Goal: Complete application form

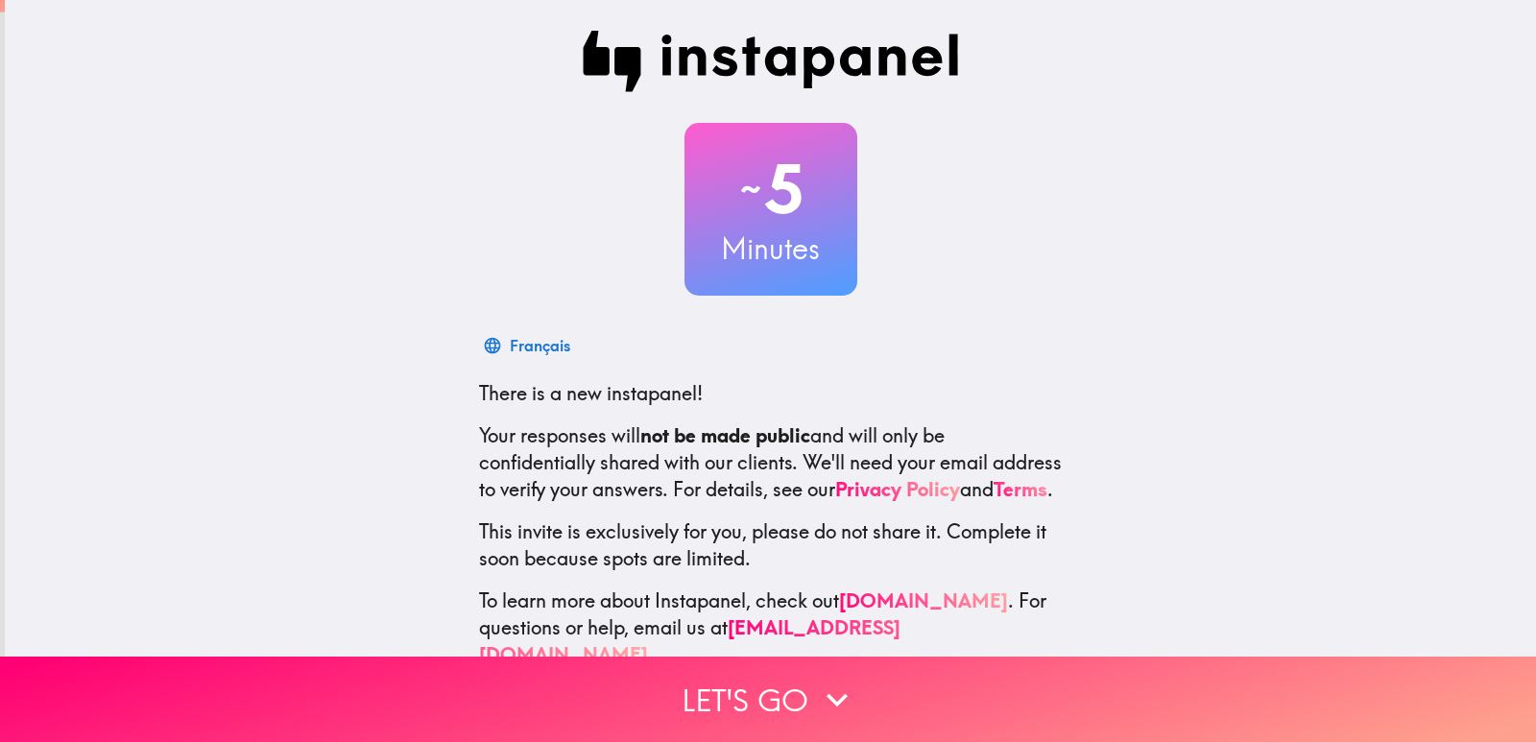
scroll to position [57, 0]
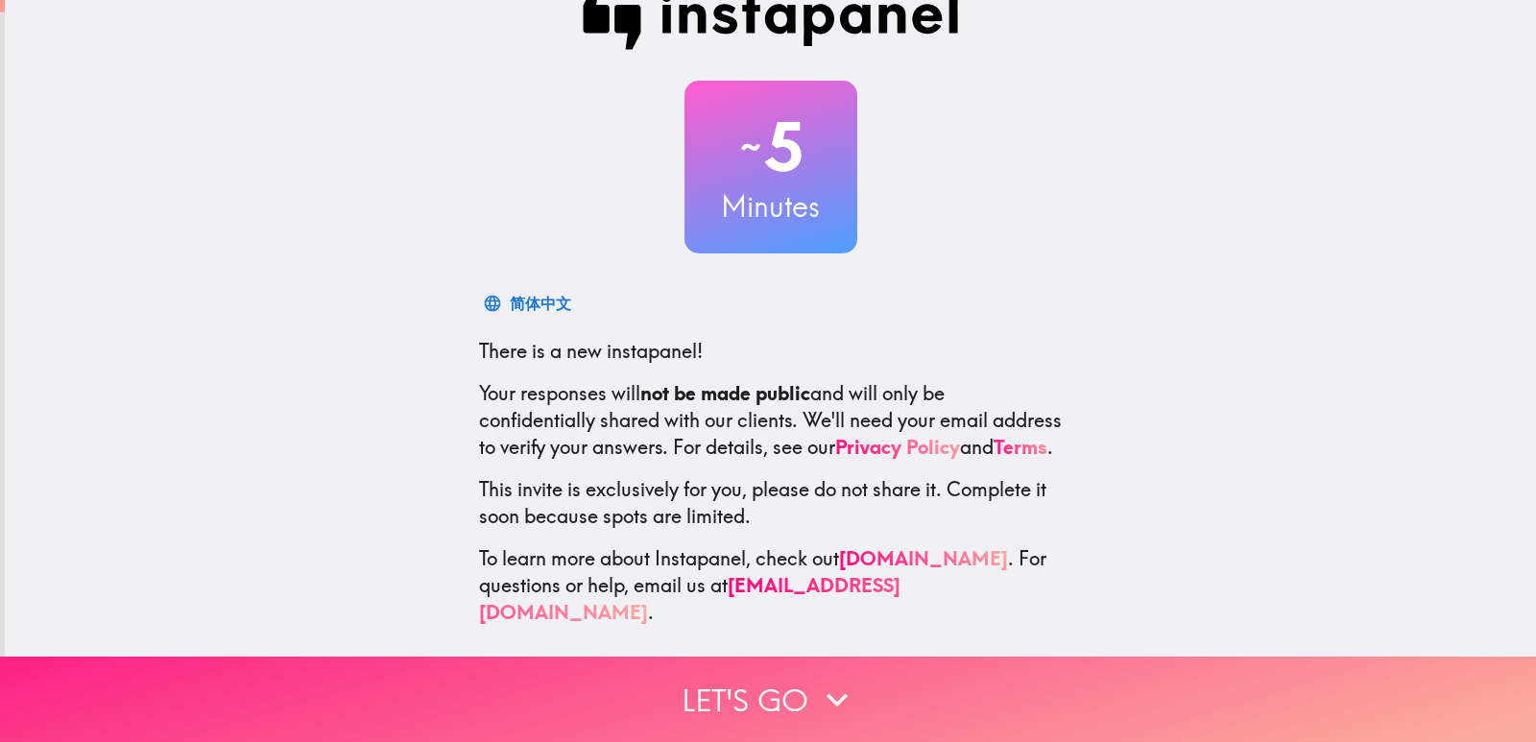
click at [681, 661] on button "Let's go" at bounding box center [768, 699] width 1536 height 85
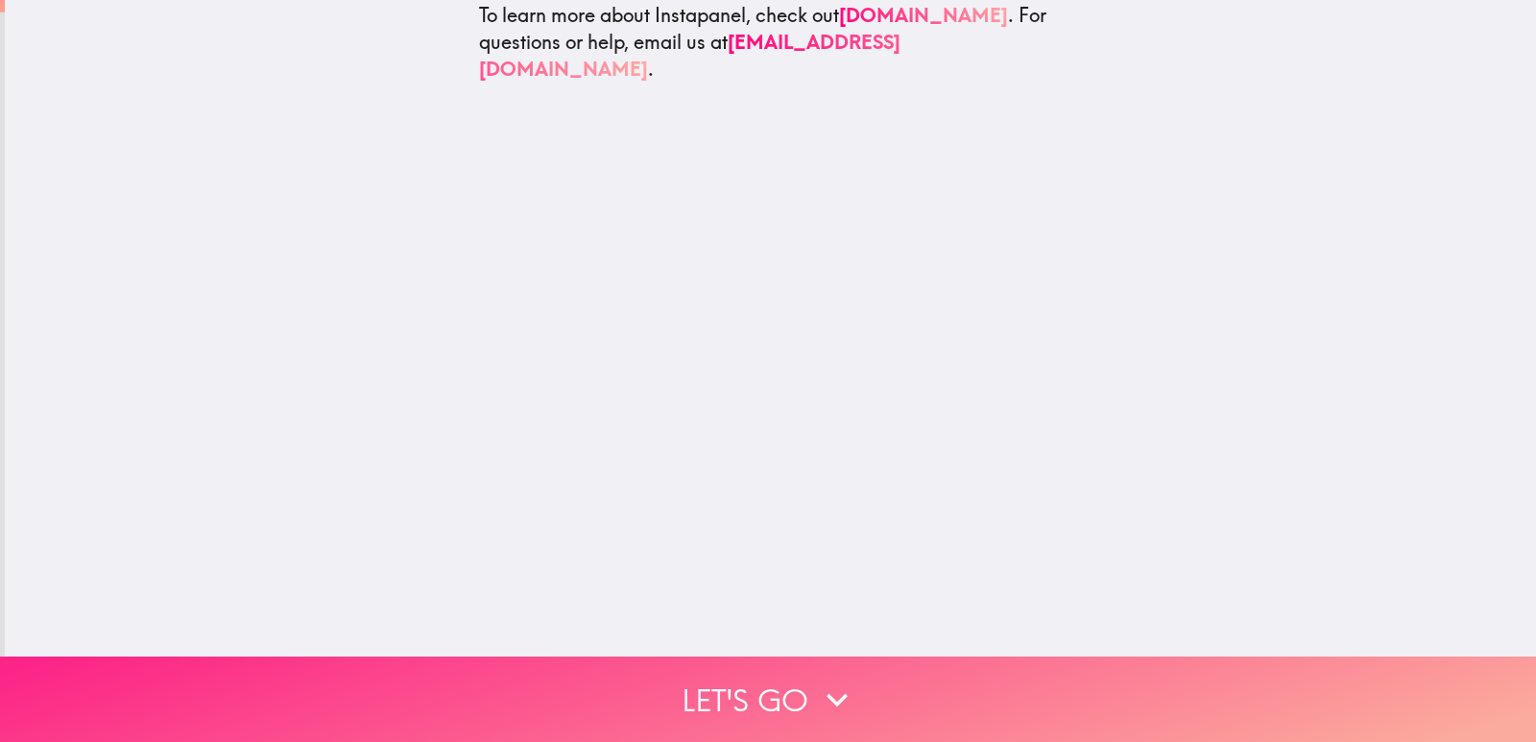
scroll to position [0, 0]
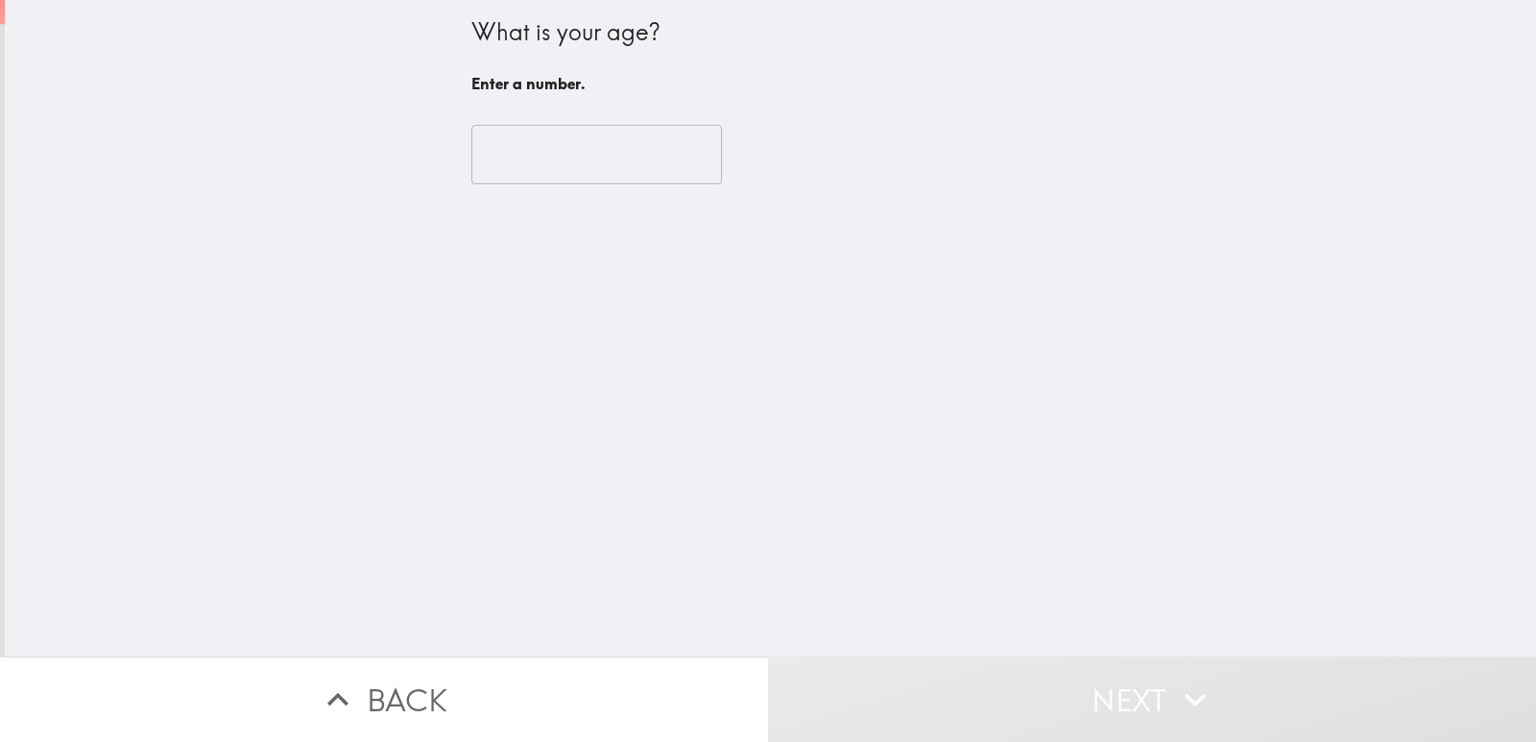
click at [577, 181] on input "number" at bounding box center [596, 155] width 251 height 60
click at [672, 165] on input "-1" at bounding box center [596, 155] width 251 height 60
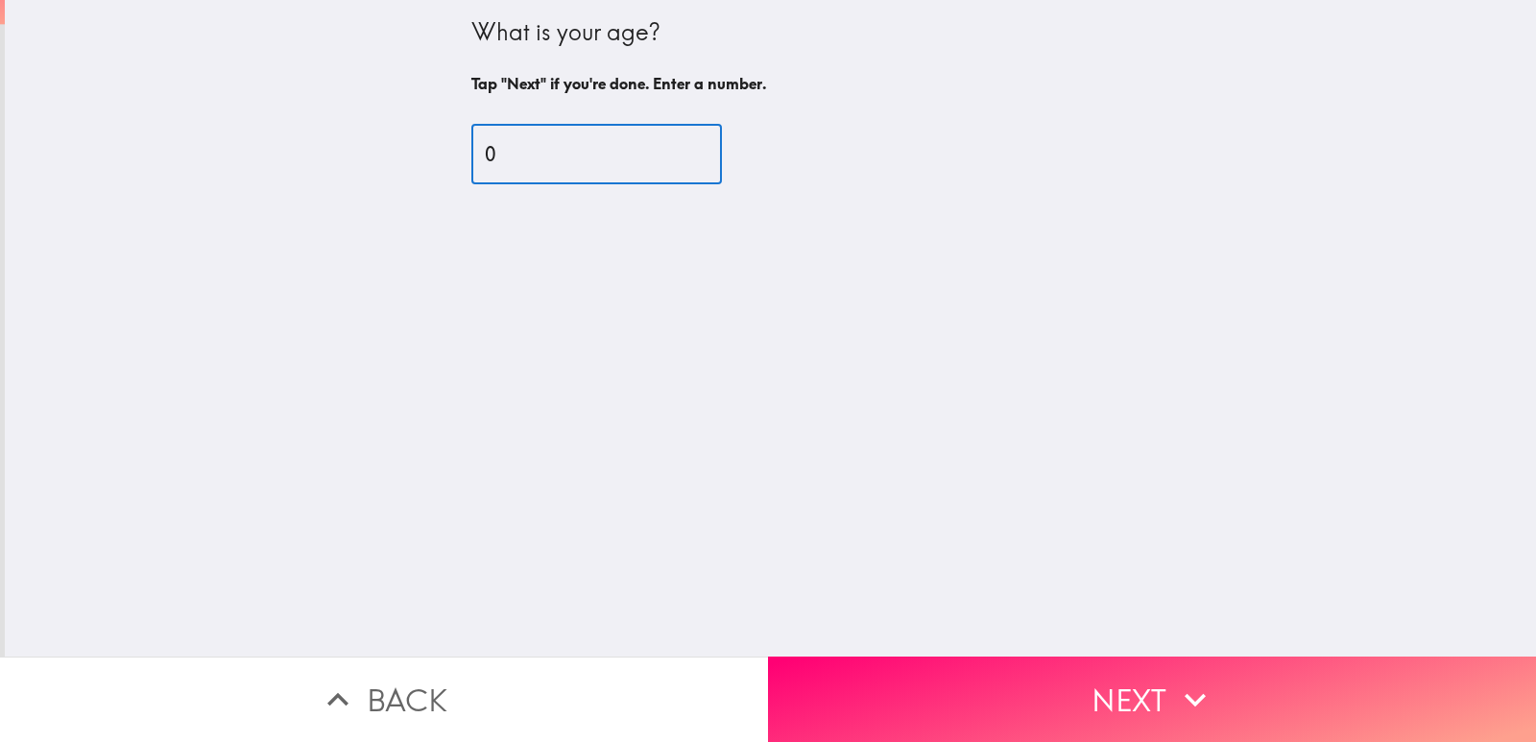
type input "0"
click at [670, 142] on input "0" at bounding box center [596, 155] width 251 height 60
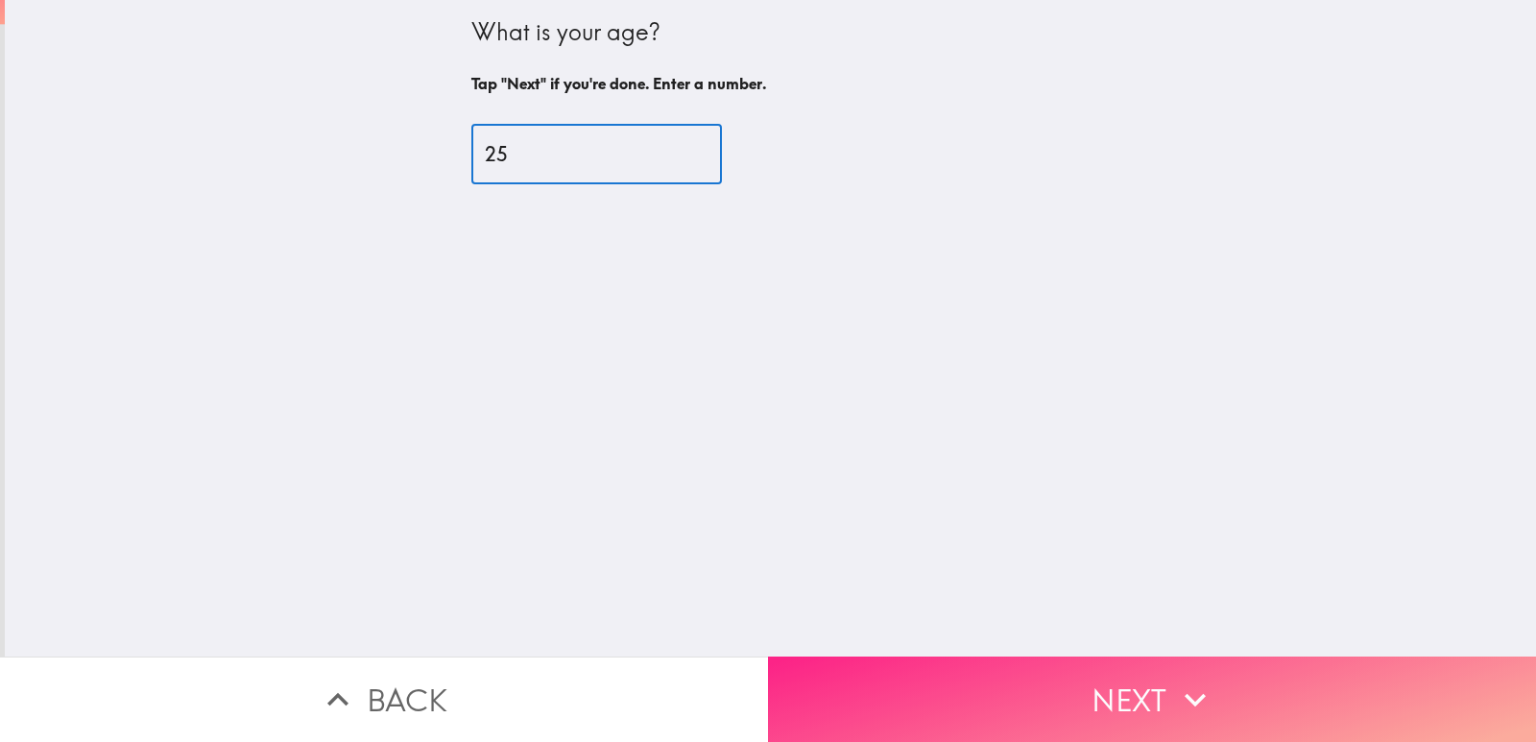
type input "25"
click at [1009, 697] on button "Next" at bounding box center [1152, 699] width 768 height 85
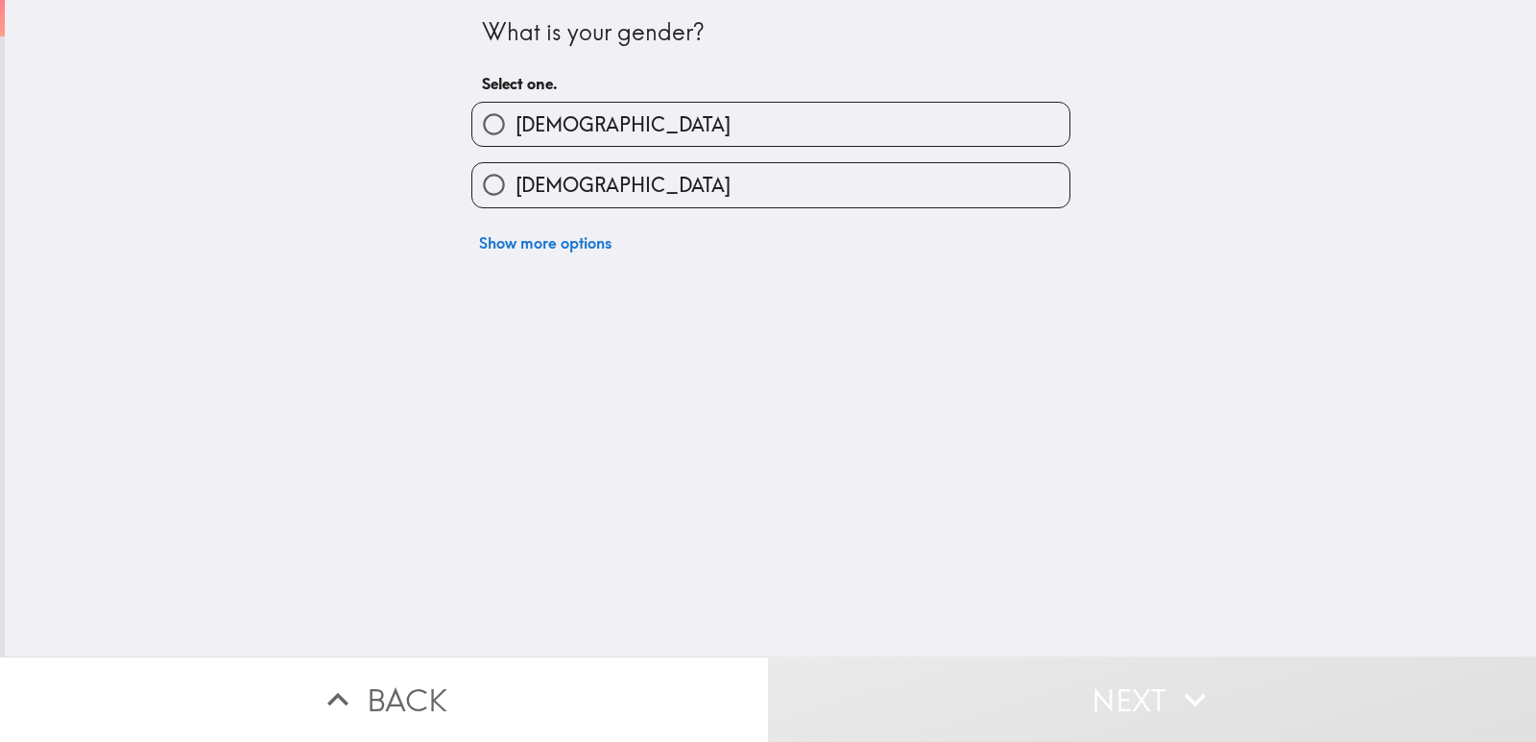
click at [794, 112] on label "[DEMOGRAPHIC_DATA]" at bounding box center [770, 124] width 597 height 43
click at [516, 112] on input "[DEMOGRAPHIC_DATA]" at bounding box center [493, 124] width 43 height 43
radio input "true"
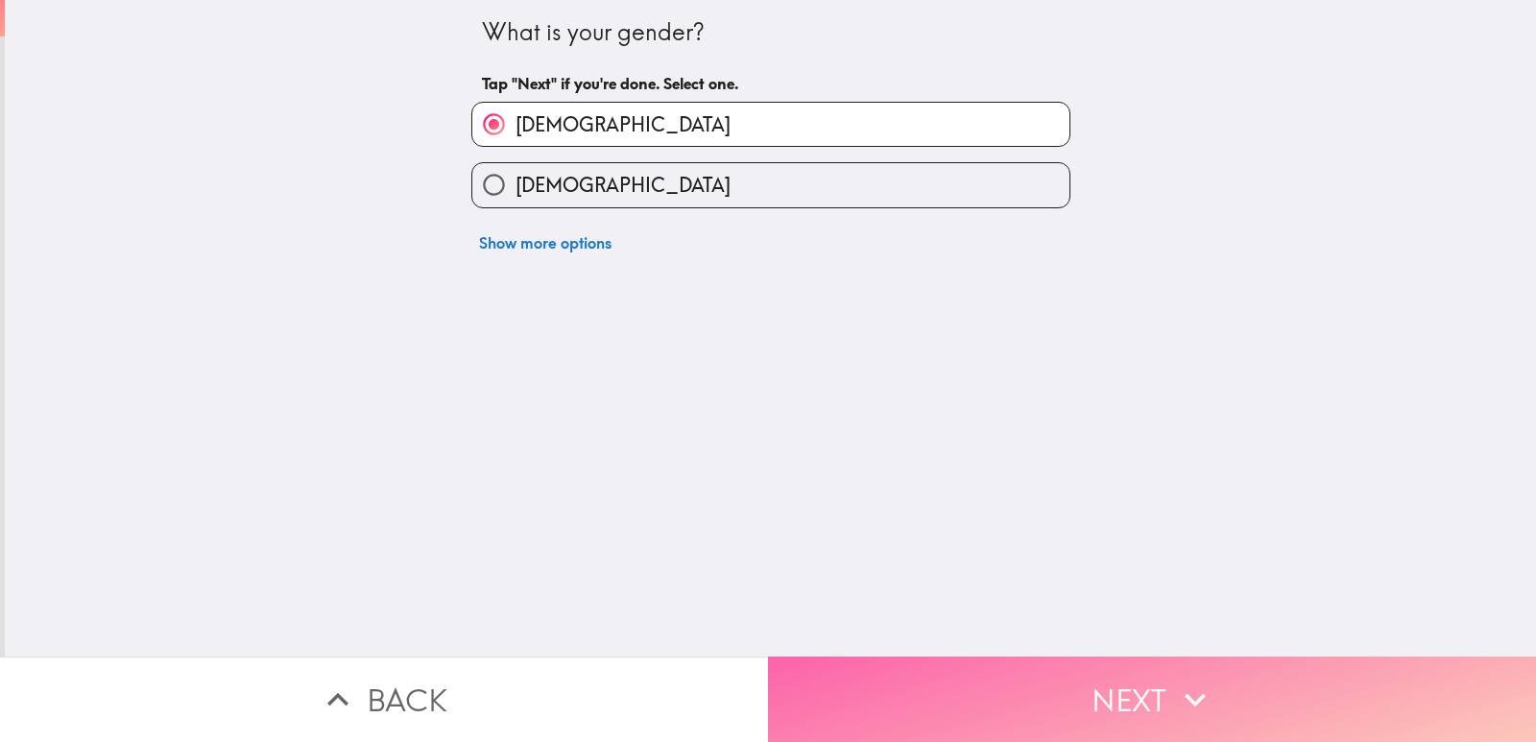
click at [892, 681] on button "Next" at bounding box center [1152, 699] width 768 height 85
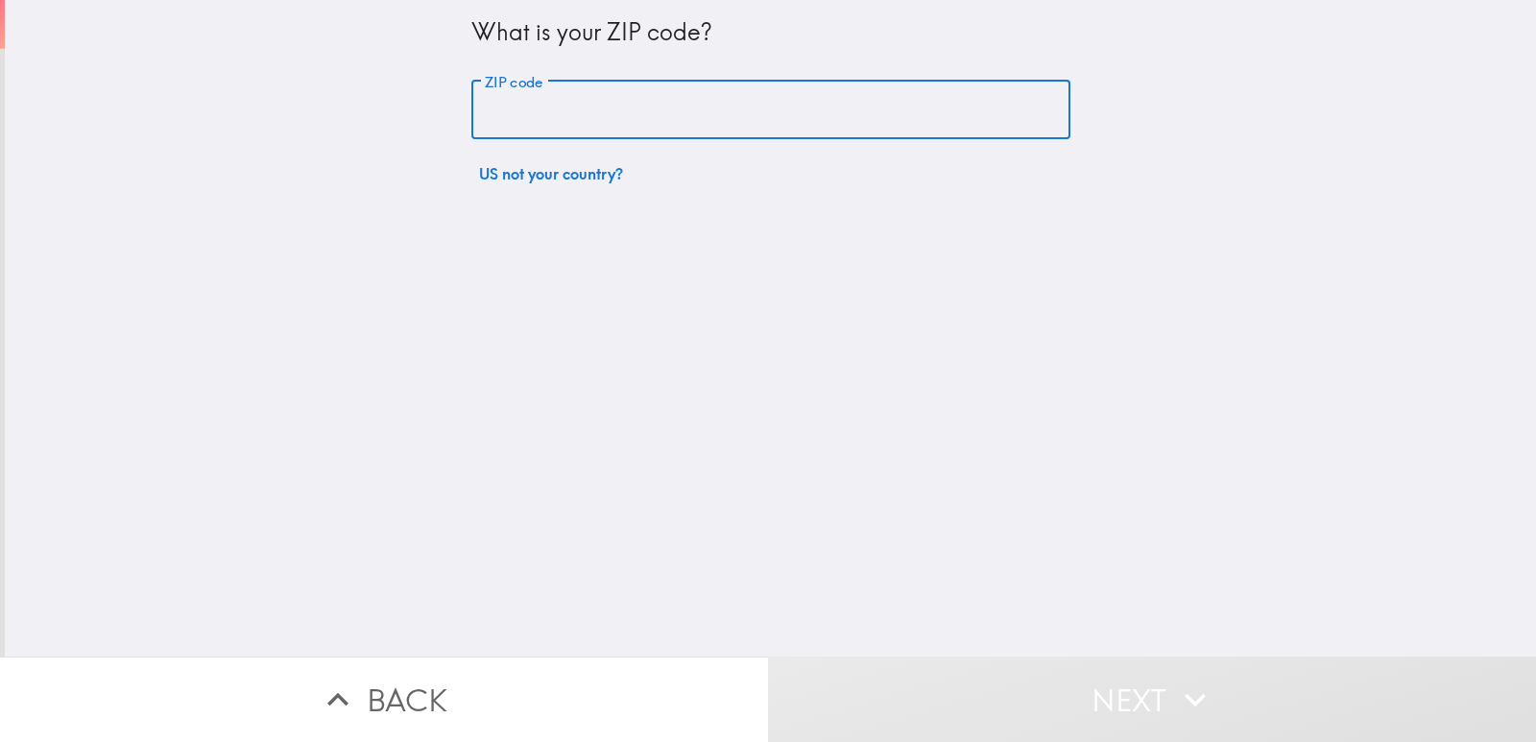
click at [512, 108] on input "ZIP code" at bounding box center [770, 111] width 599 height 60
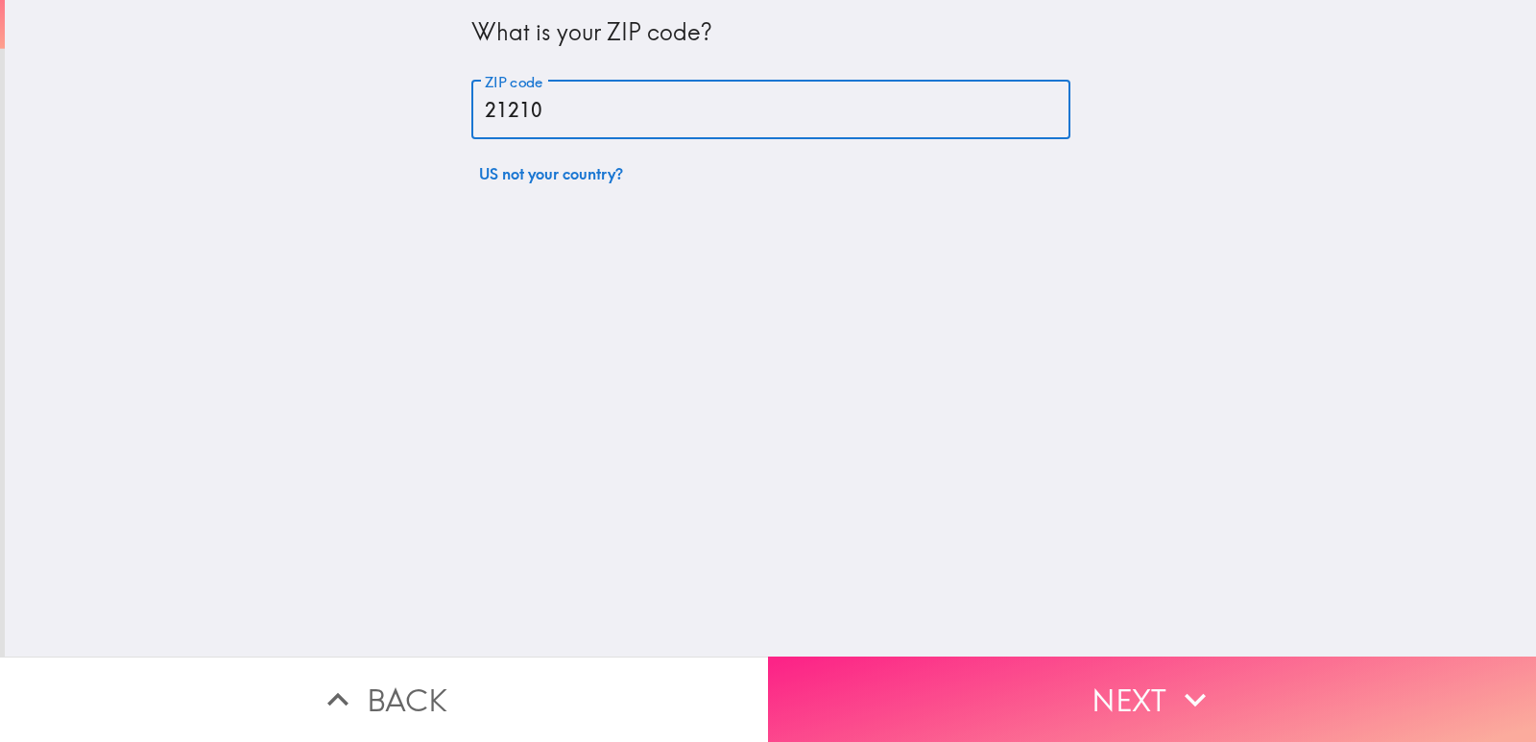
type input "21210"
click at [974, 683] on button "Next" at bounding box center [1152, 699] width 768 height 85
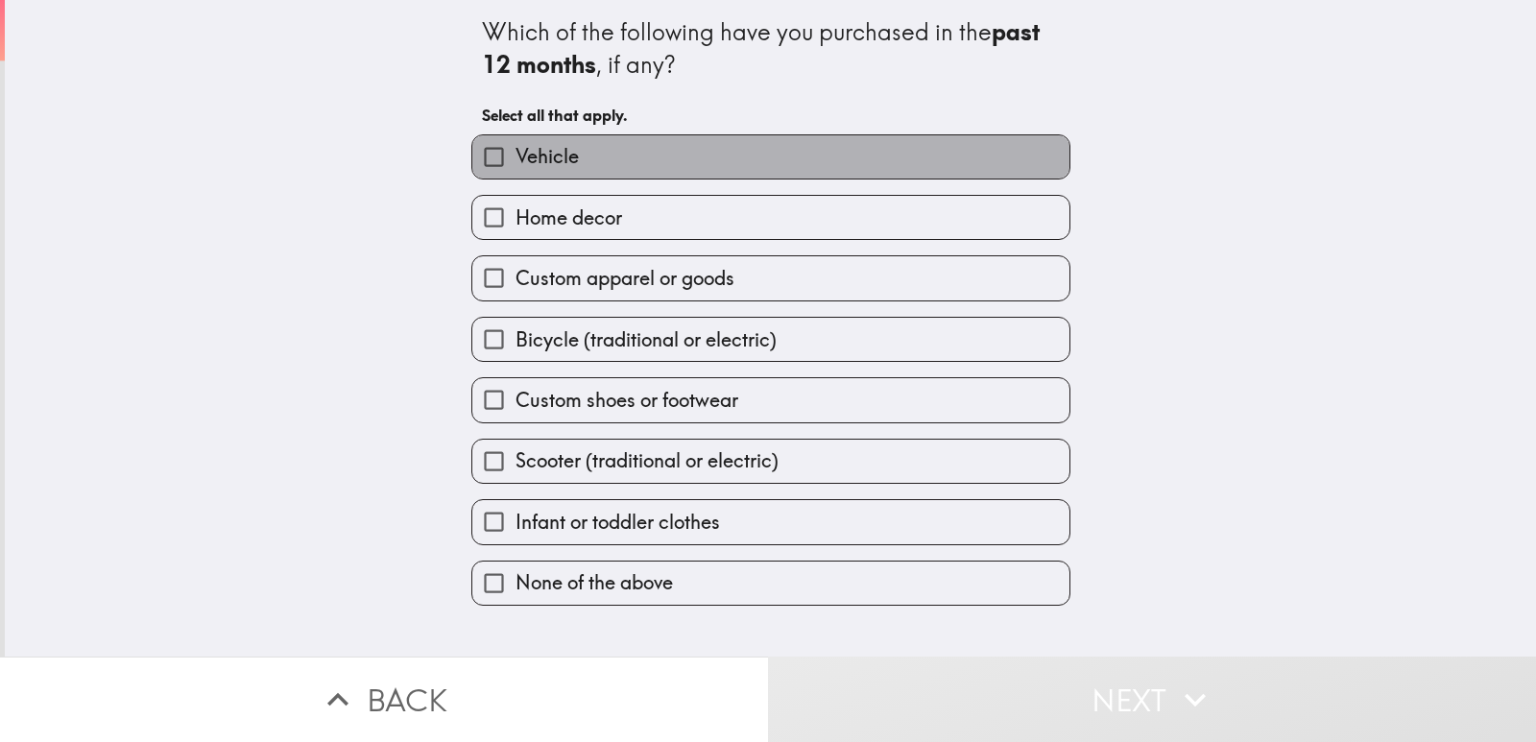
click at [630, 152] on label "Vehicle" at bounding box center [770, 156] width 597 height 43
click at [516, 152] on input "Vehicle" at bounding box center [493, 156] width 43 height 43
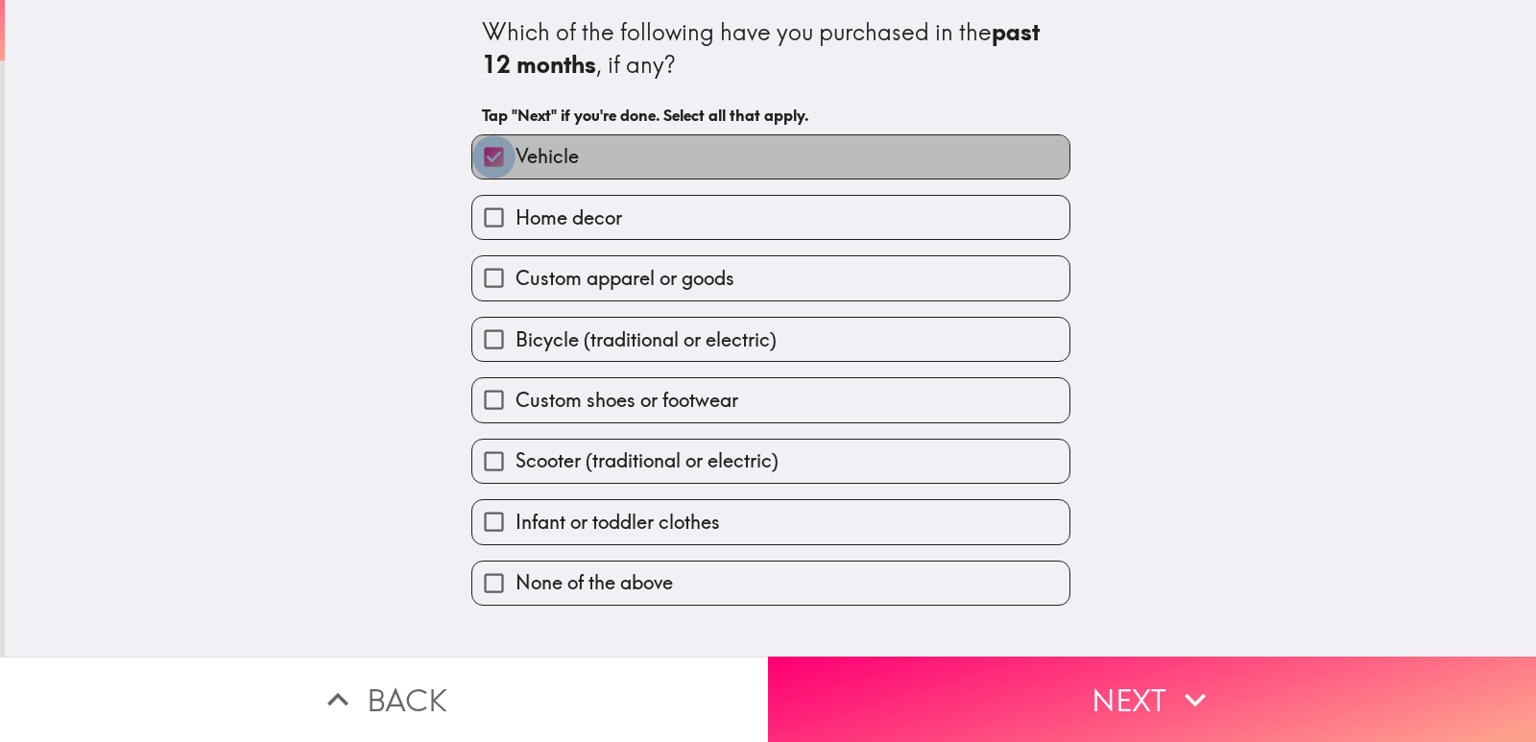
click at [472, 141] on input "Vehicle" at bounding box center [493, 156] width 43 height 43
checkbox input "false"
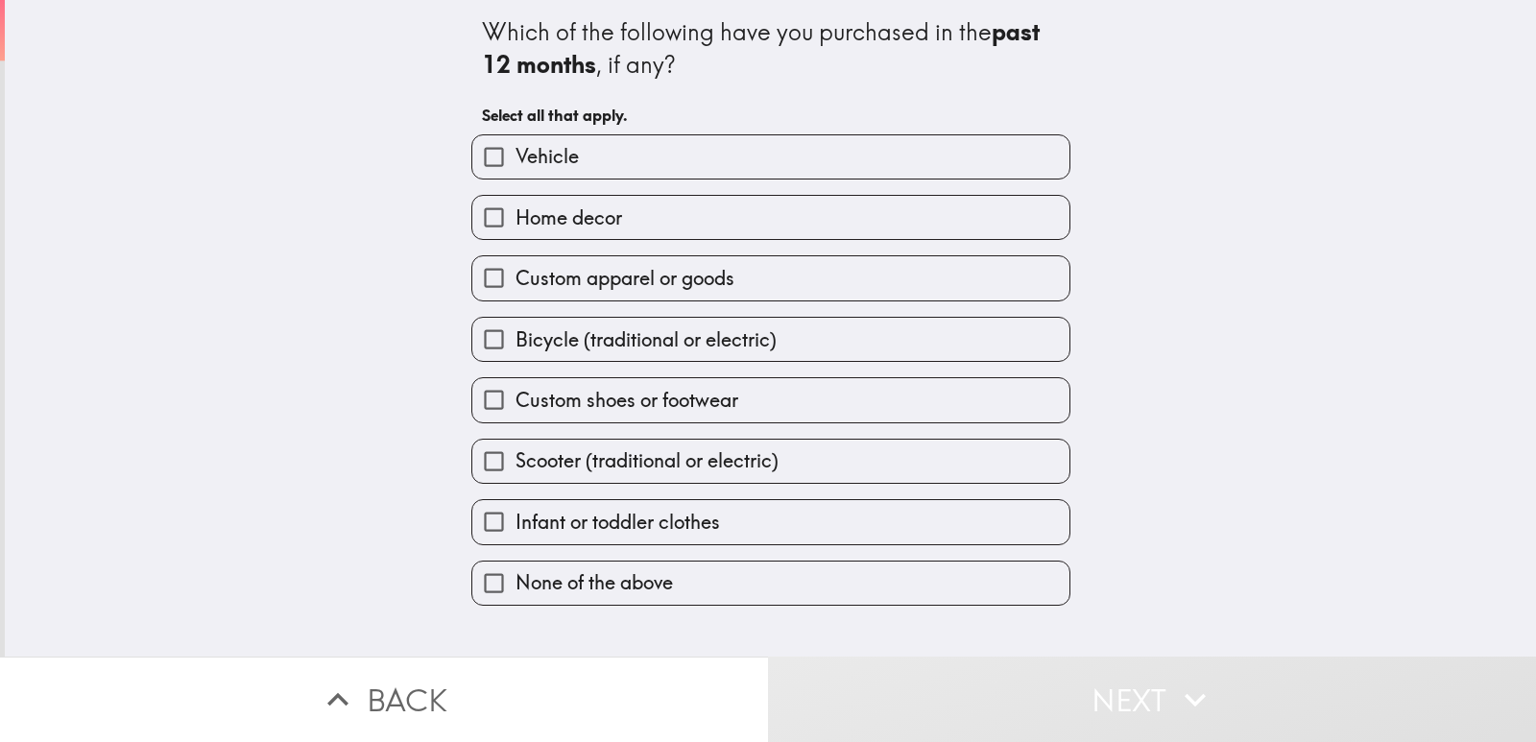
click at [472, 264] on input "Custom apparel or goods" at bounding box center [493, 277] width 43 height 43
checkbox input "true"
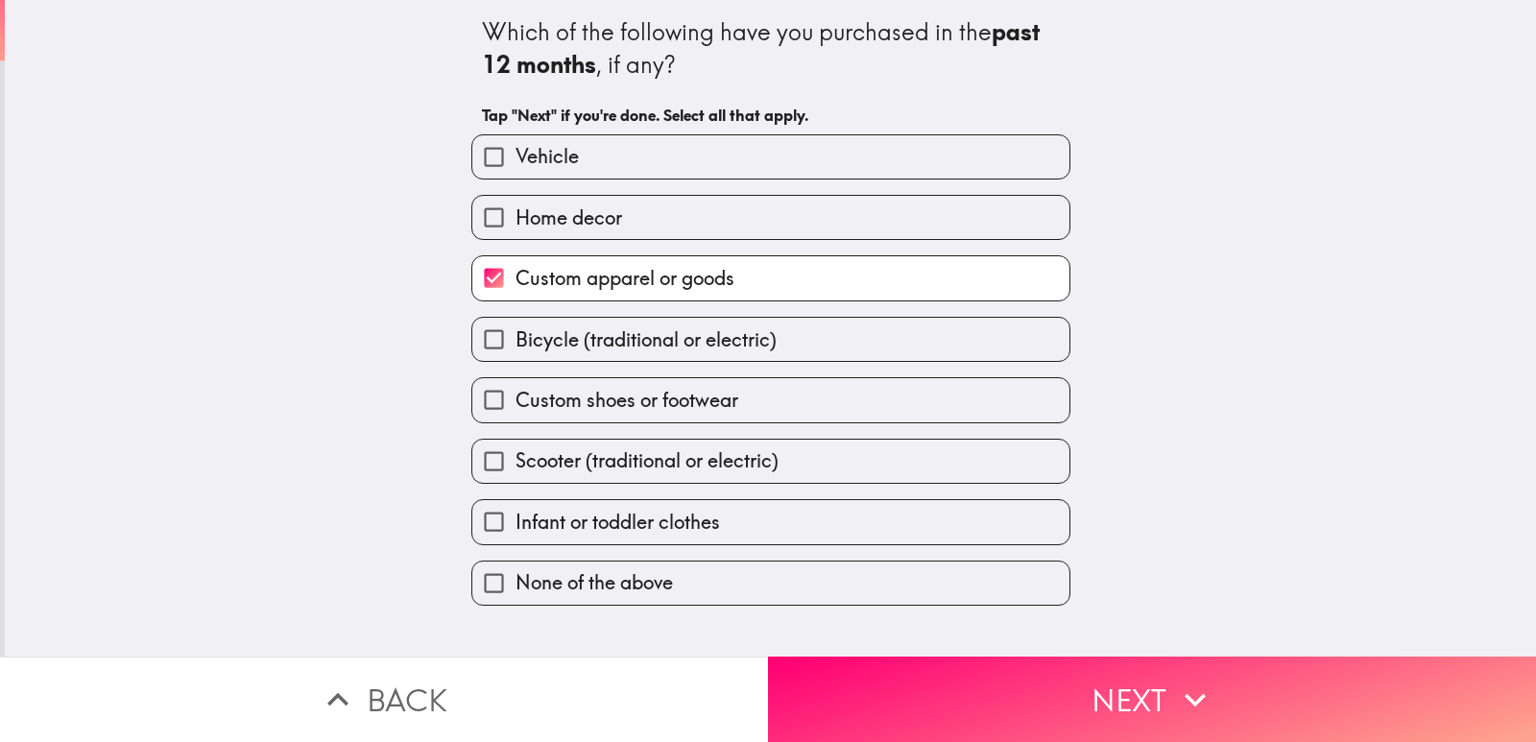
click at [472, 330] on input "Bicycle (traditional or electric)" at bounding box center [493, 339] width 43 height 43
checkbox input "true"
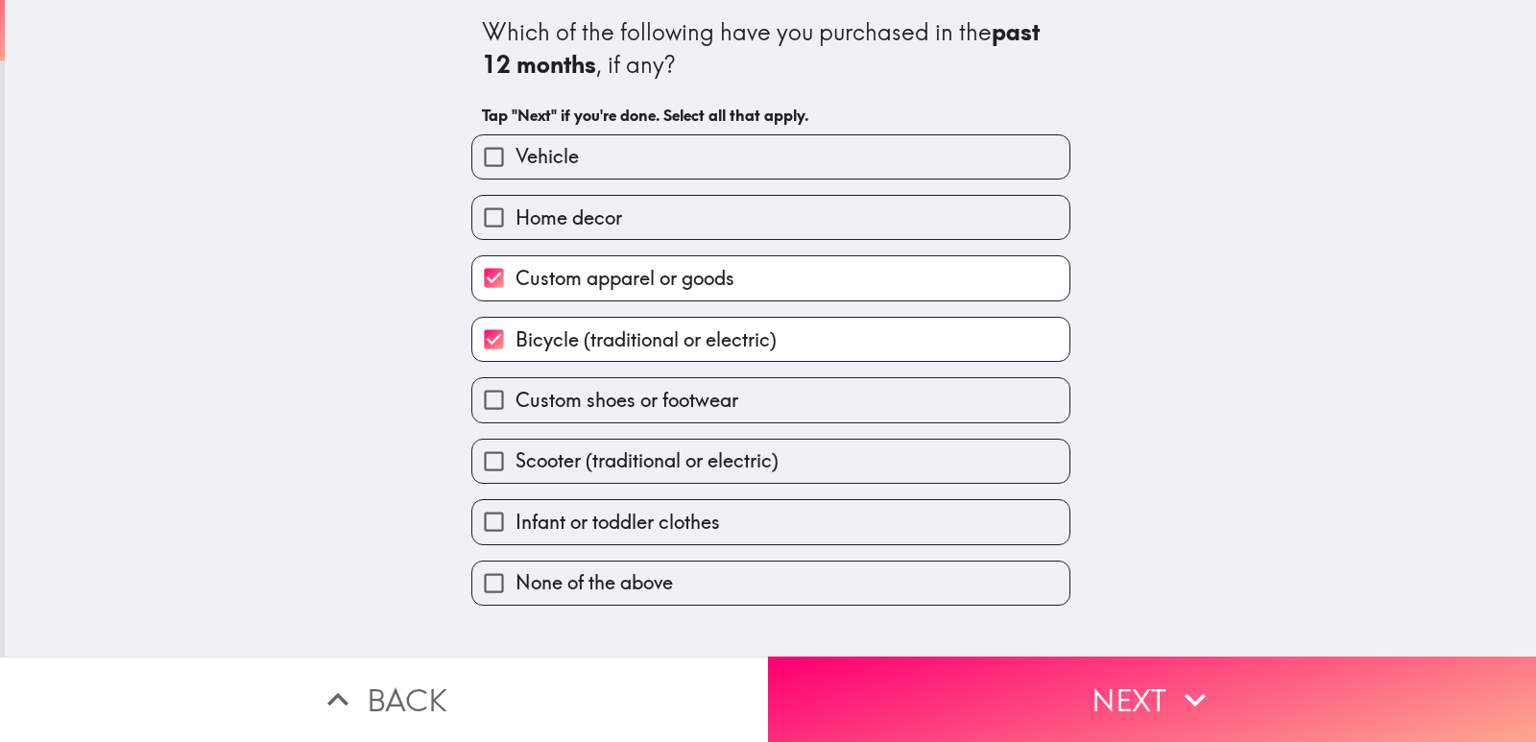
click at [472, 400] on input "Custom shoes or footwear" at bounding box center [493, 399] width 43 height 43
checkbox input "true"
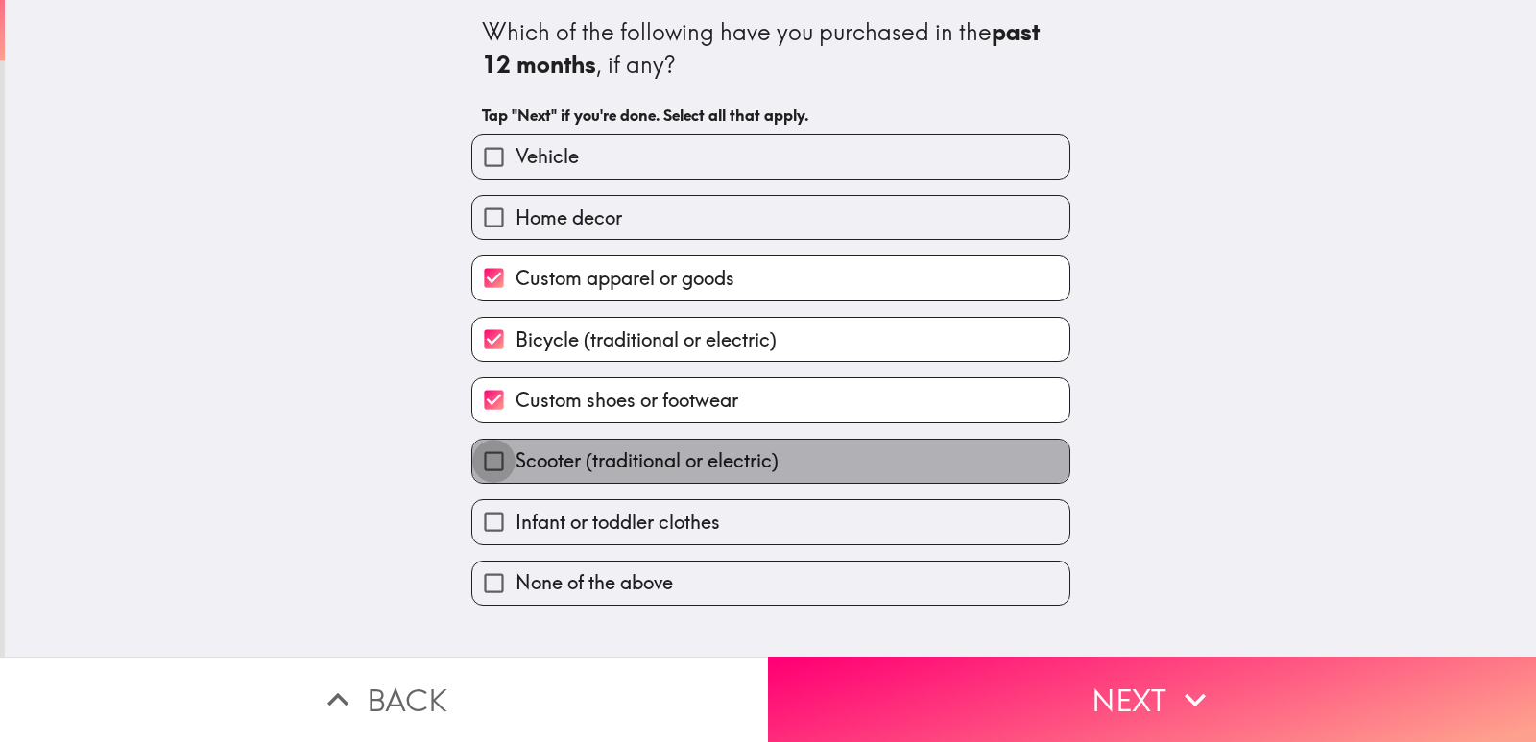
click at [485, 459] on input "Scooter (traditional or electric)" at bounding box center [493, 461] width 43 height 43
checkbox input "true"
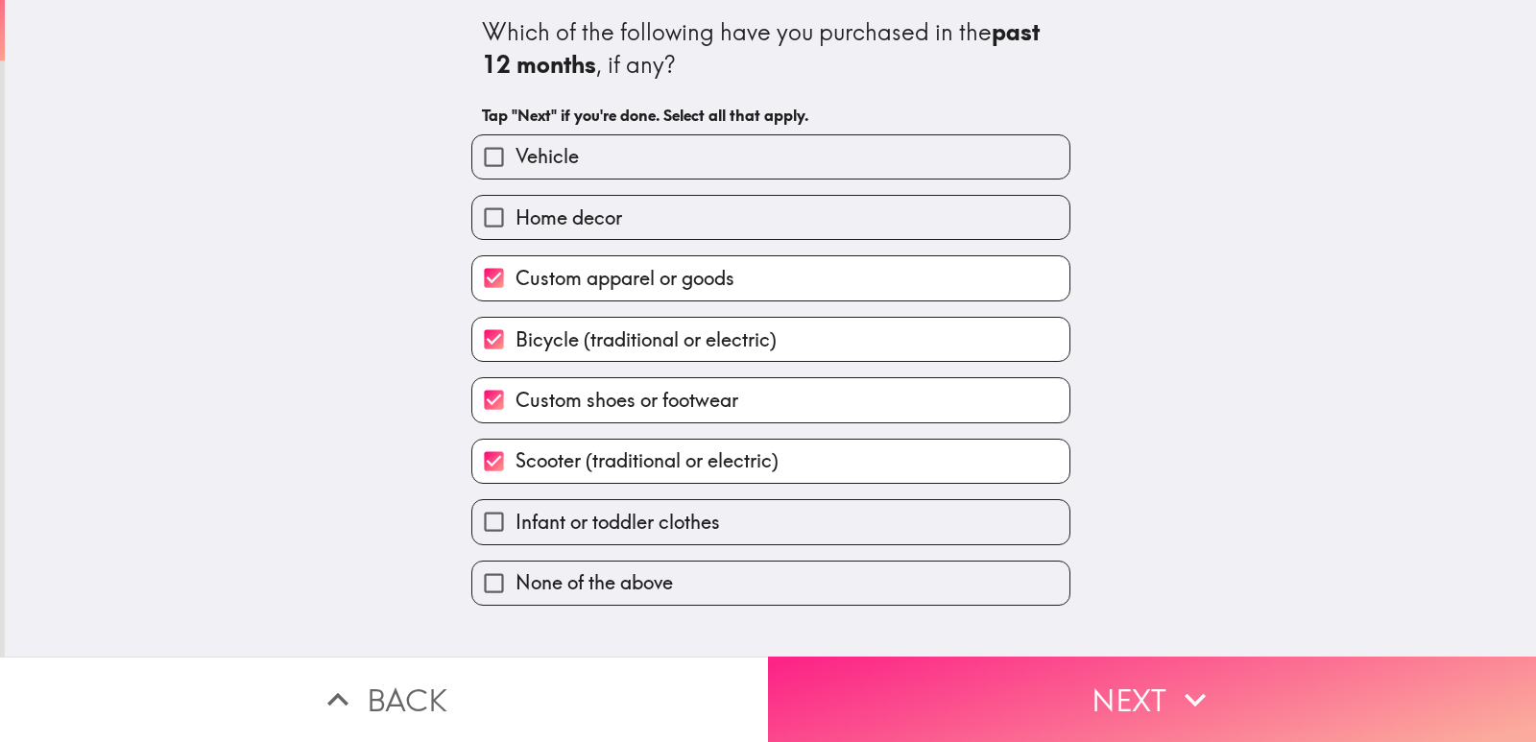
click at [975, 657] on button "Next" at bounding box center [1152, 699] width 768 height 85
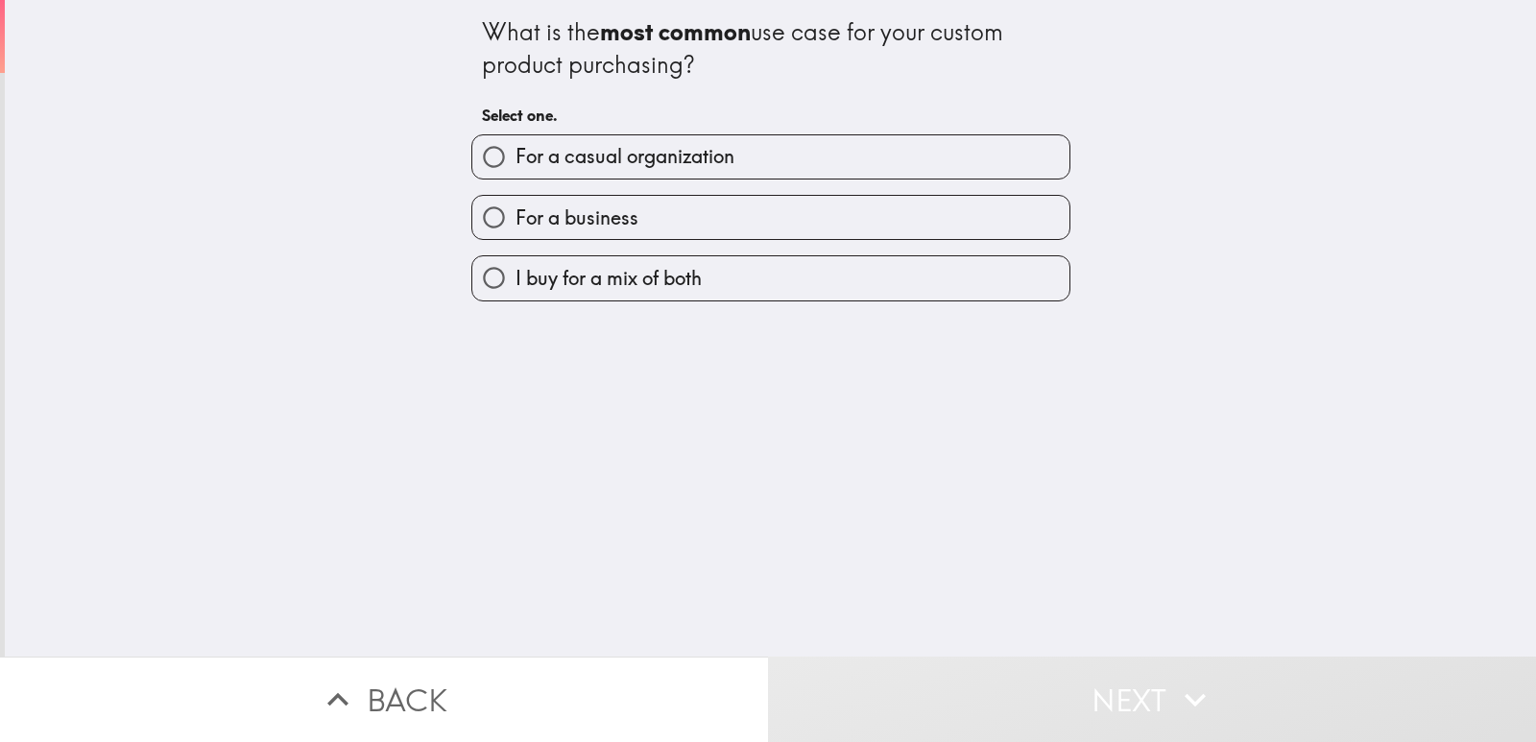
click at [474, 154] on input "For a casual organization" at bounding box center [493, 156] width 43 height 43
radio input "true"
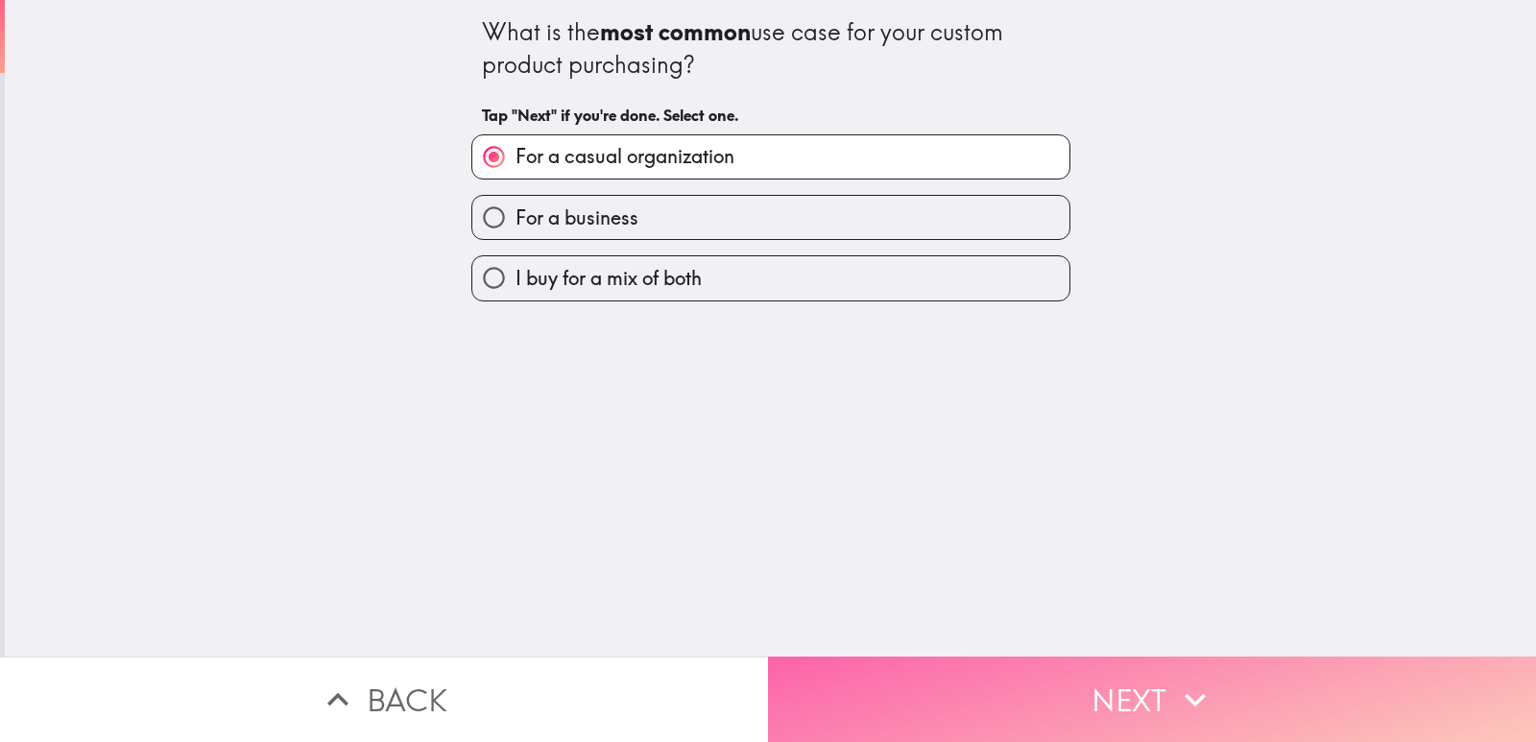
click at [828, 666] on button "Next" at bounding box center [1152, 699] width 768 height 85
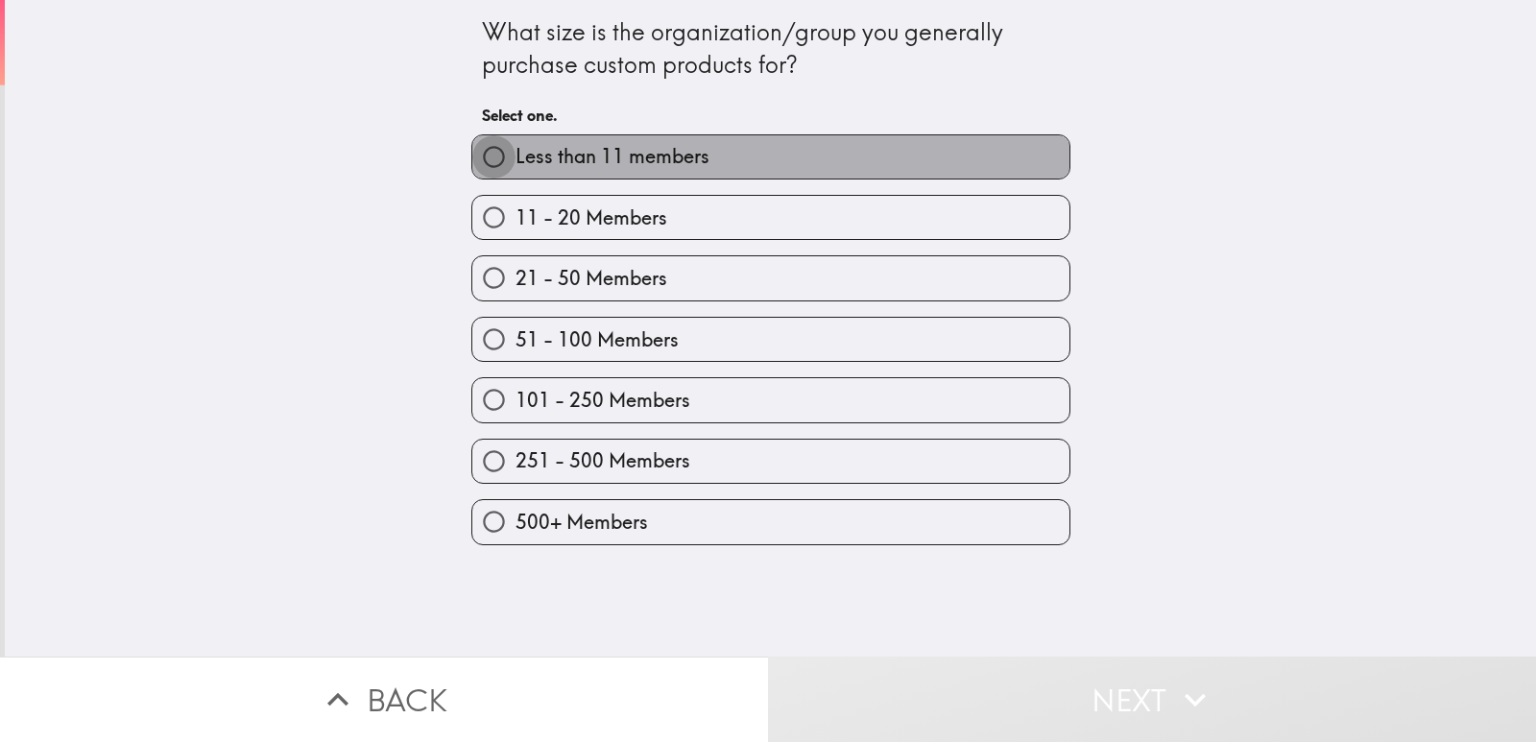
click at [473, 156] on input "Less than 11 members" at bounding box center [493, 156] width 43 height 43
radio input "true"
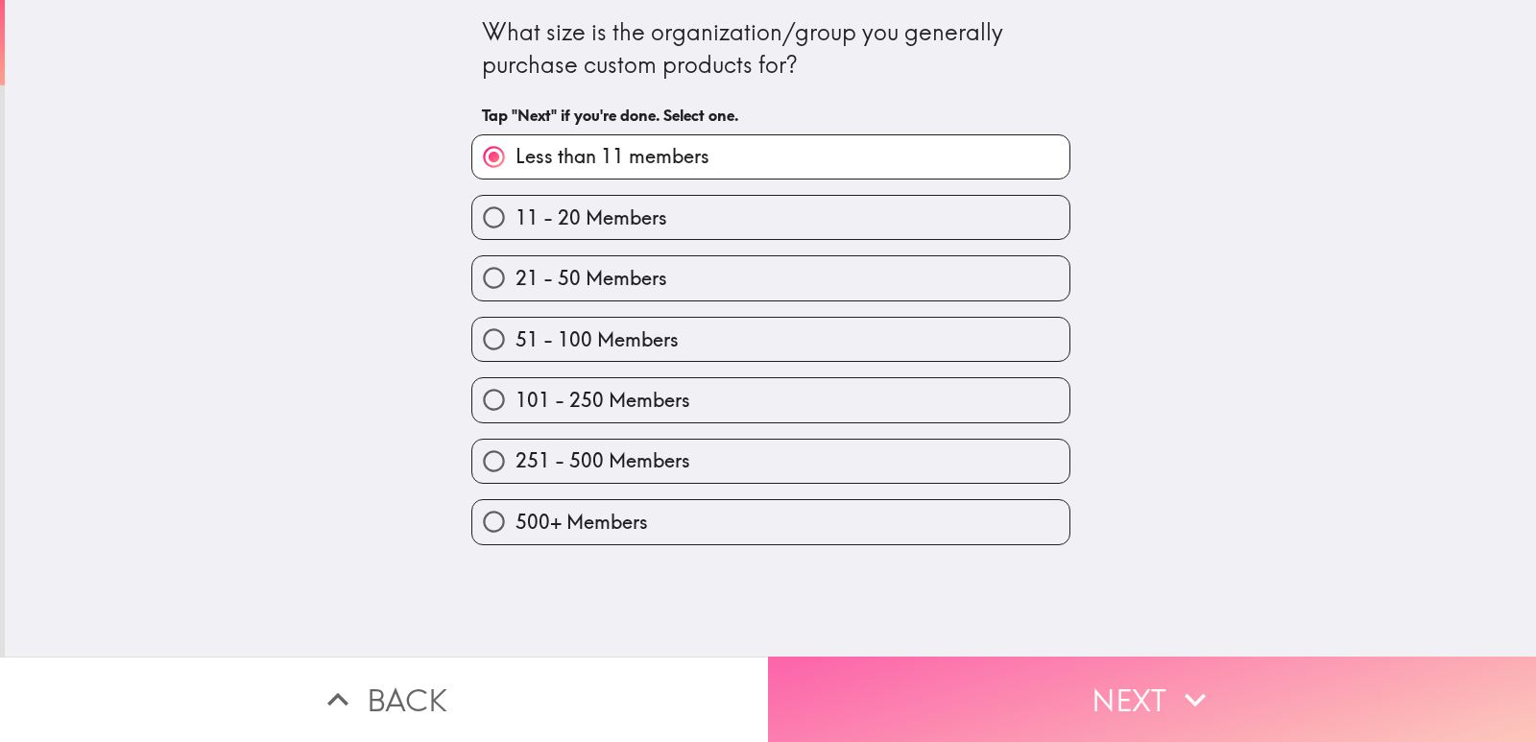
click at [858, 657] on button "Next" at bounding box center [1152, 699] width 768 height 85
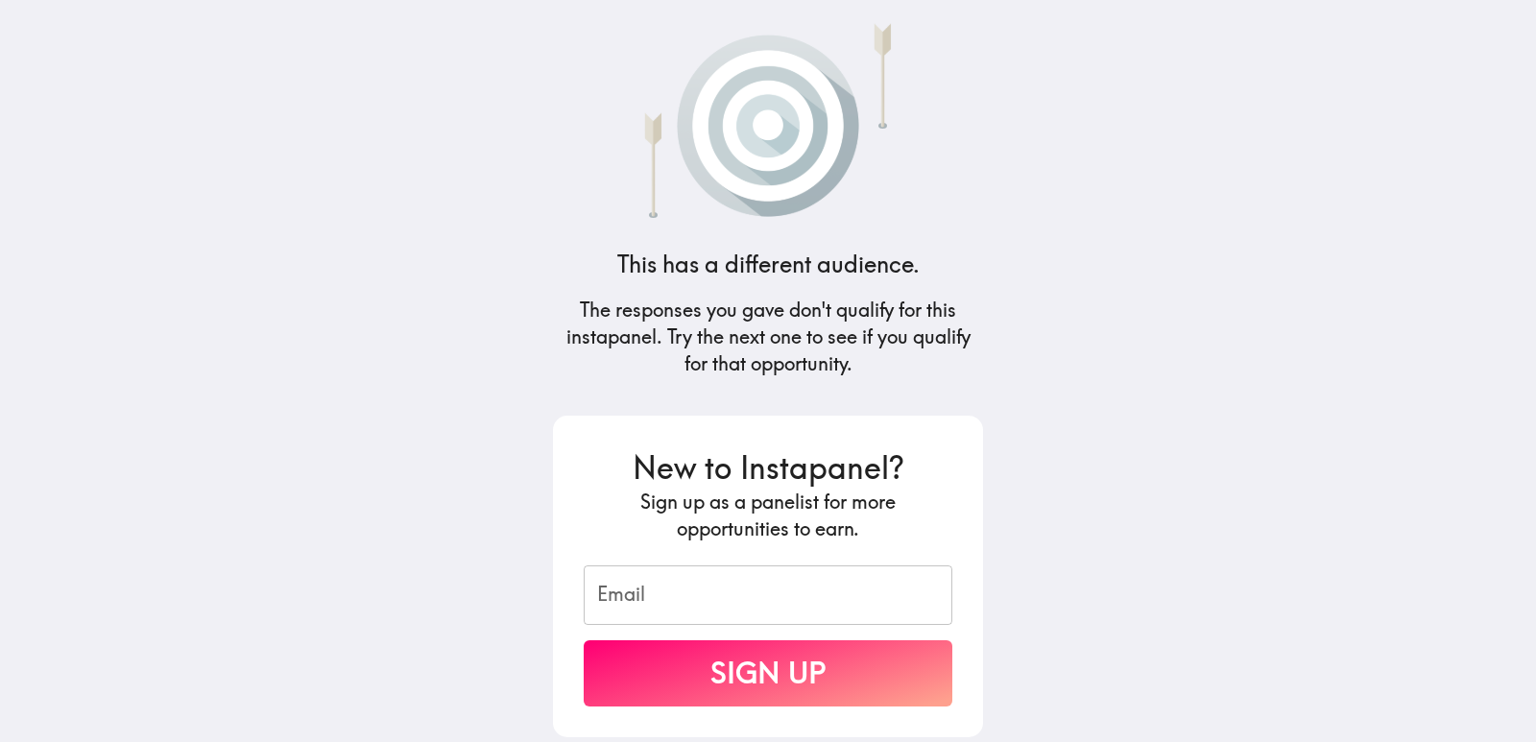
click at [624, 595] on input "Email" at bounding box center [768, 596] width 369 height 60
